Goal: Book appointment/travel/reservation

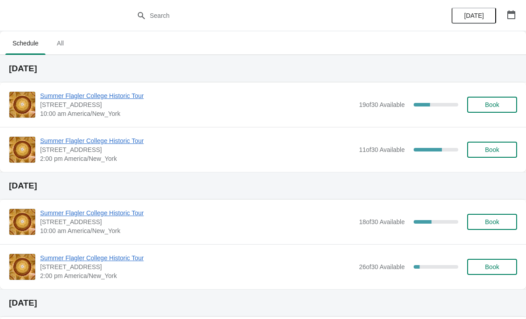
click at [489, 152] on span "Book" at bounding box center [492, 149] width 14 height 7
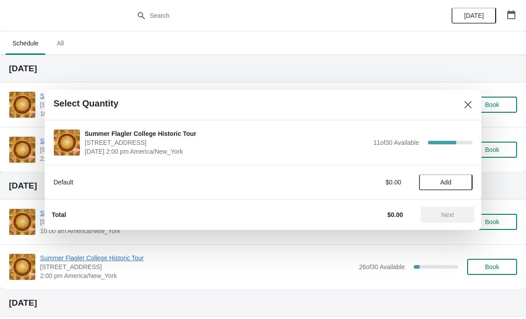
click at [429, 187] on button "Add" at bounding box center [445, 182] width 53 height 16
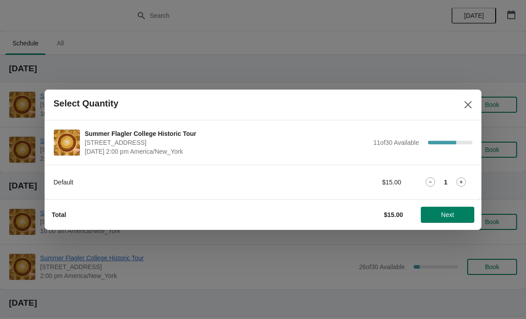
click at [459, 179] on icon at bounding box center [460, 181] width 9 height 9
click at [461, 184] on icon at bounding box center [460, 181] width 9 height 9
click at [470, 181] on div "3" at bounding box center [445, 181] width 53 height 9
click at [464, 182] on icon at bounding box center [460, 181] width 9 height 9
click at [219, 120] on div "Summer Flagler College Historic Tour [STREET_ADDRESS][PERSON_NAME] [DATE] 2:00 …" at bounding box center [263, 142] width 437 height 45
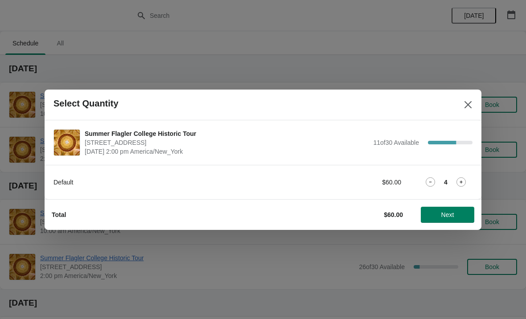
click at [463, 183] on icon at bounding box center [460, 181] width 9 height 9
click at [458, 185] on icon at bounding box center [460, 181] width 9 height 9
click at [456, 181] on icon at bounding box center [460, 181] width 9 height 9
click at [458, 186] on icon at bounding box center [460, 181] width 9 height 9
click at [462, 186] on icon at bounding box center [460, 181] width 9 height 9
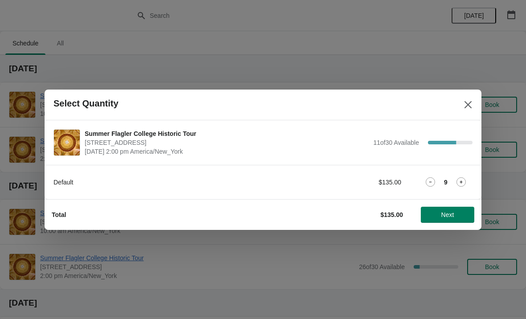
click at [445, 213] on span "Next" at bounding box center [447, 214] width 13 height 7
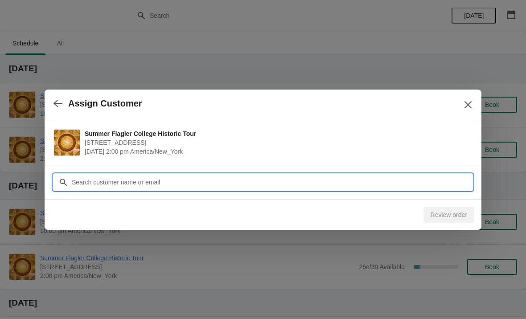
click at [366, 183] on input "Customer" at bounding box center [271, 182] width 401 height 16
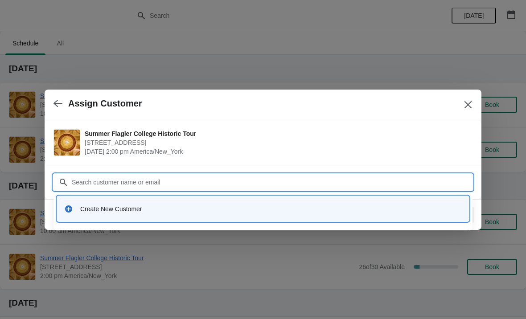
click at [81, 214] on div "Create New Customer" at bounding box center [263, 209] width 405 height 18
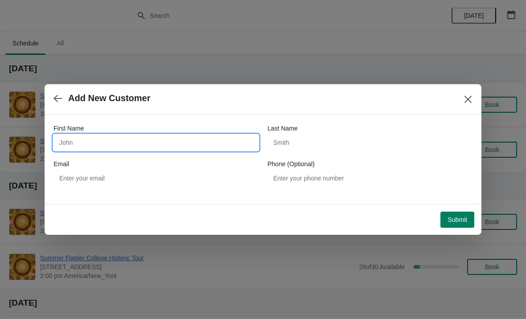
click at [90, 148] on input "First Name" at bounding box center [155, 143] width 205 height 16
type input "[PERSON_NAME]"
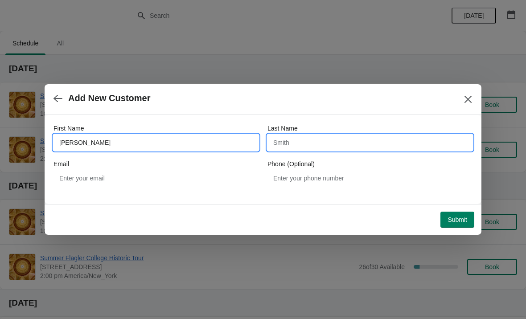
click at [285, 139] on input "Last Name" at bounding box center [369, 143] width 205 height 16
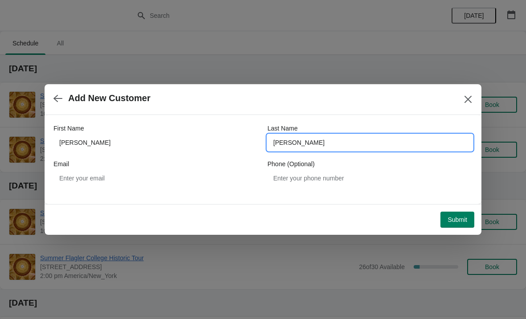
type input "[PERSON_NAME]"
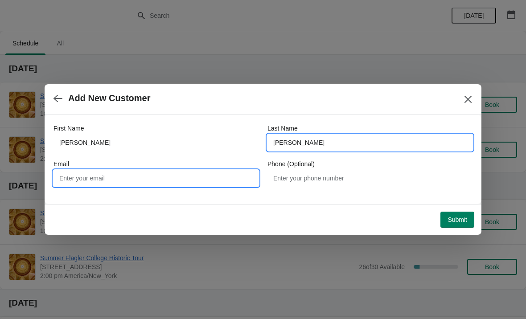
click at [117, 176] on input "Email" at bounding box center [155, 178] width 205 height 16
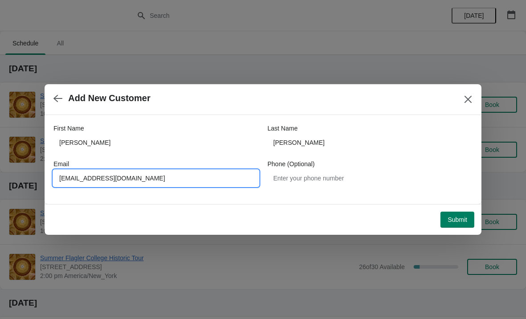
type input "[EMAIL_ADDRESS][DOMAIN_NAME]"
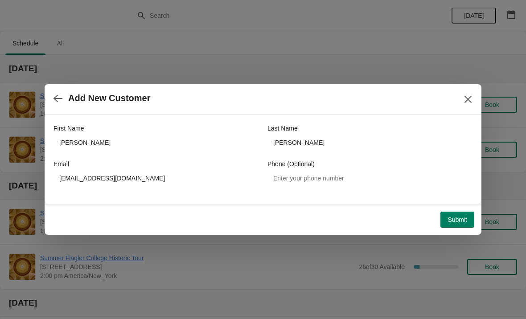
click at [464, 224] on button "Submit" at bounding box center [457, 220] width 34 height 16
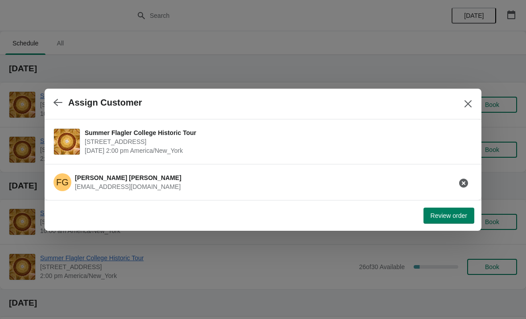
click at [437, 214] on span "Review order" at bounding box center [449, 215] width 37 height 7
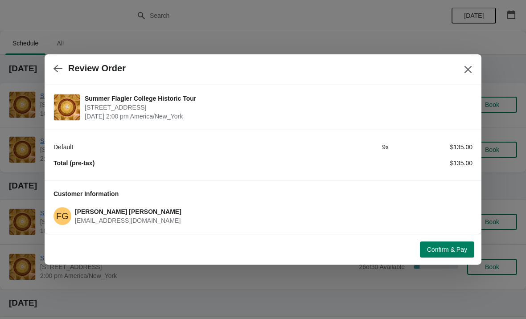
click at [450, 248] on span "Confirm & Pay" at bounding box center [447, 249] width 40 height 7
